Goal: Go to known website: Access a specific website the user already knows

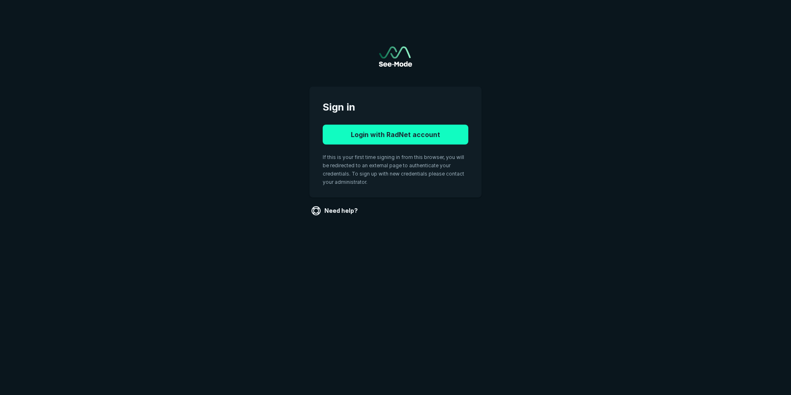
click at [346, 138] on button "Login with RadNet account" at bounding box center [396, 134] width 146 height 20
